Goal: Transaction & Acquisition: Purchase product/service

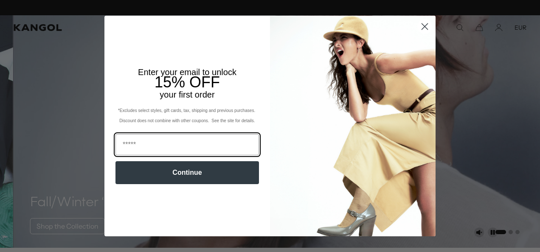
scroll to position [0, 175]
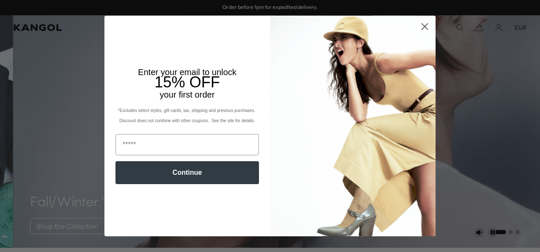
click at [423, 29] on circle "Close dialog" at bounding box center [425, 27] width 14 height 14
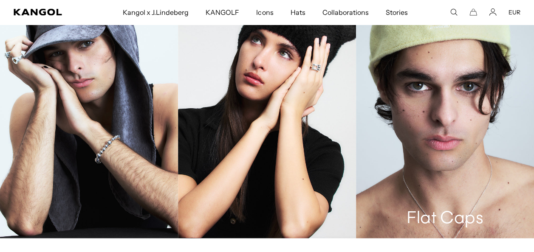
scroll to position [0, 0]
click at [450, 101] on link "Flat Caps" at bounding box center [445, 105] width 178 height 267
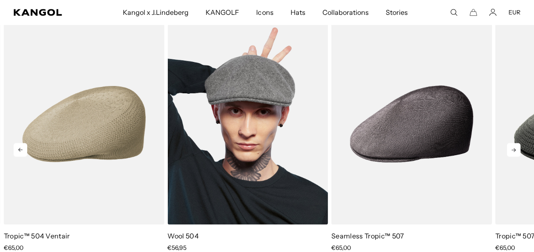
click at [274, 115] on img "2 of 10" at bounding box center [247, 123] width 161 height 201
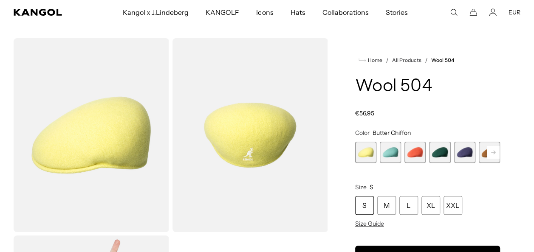
scroll to position [0, 175]
